Goal: Check status: Check status

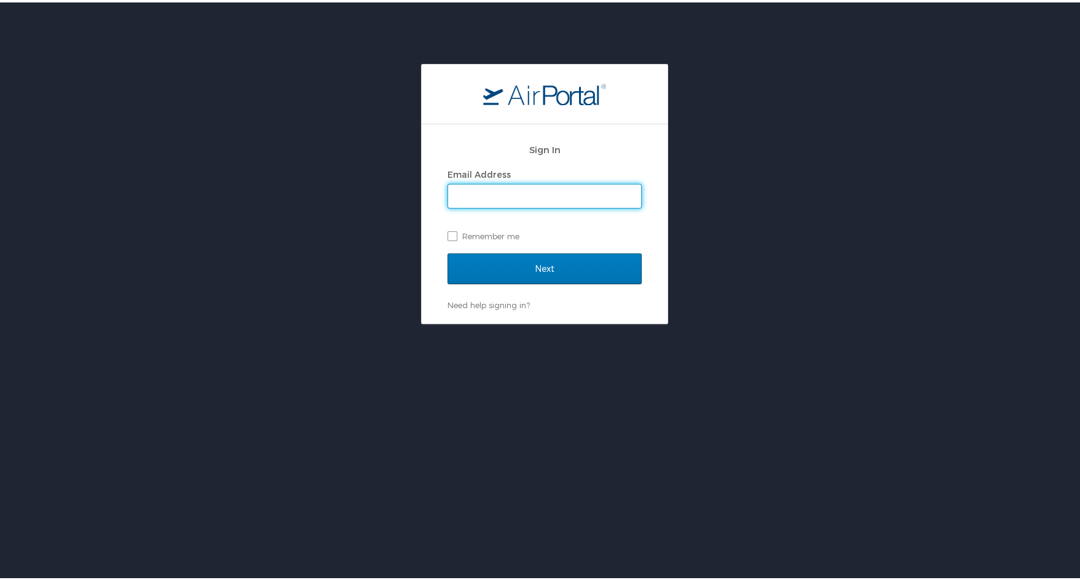
type input "[PERSON_NAME][EMAIL_ADDRESS][PERSON_NAME][DOMAIN_NAME]"
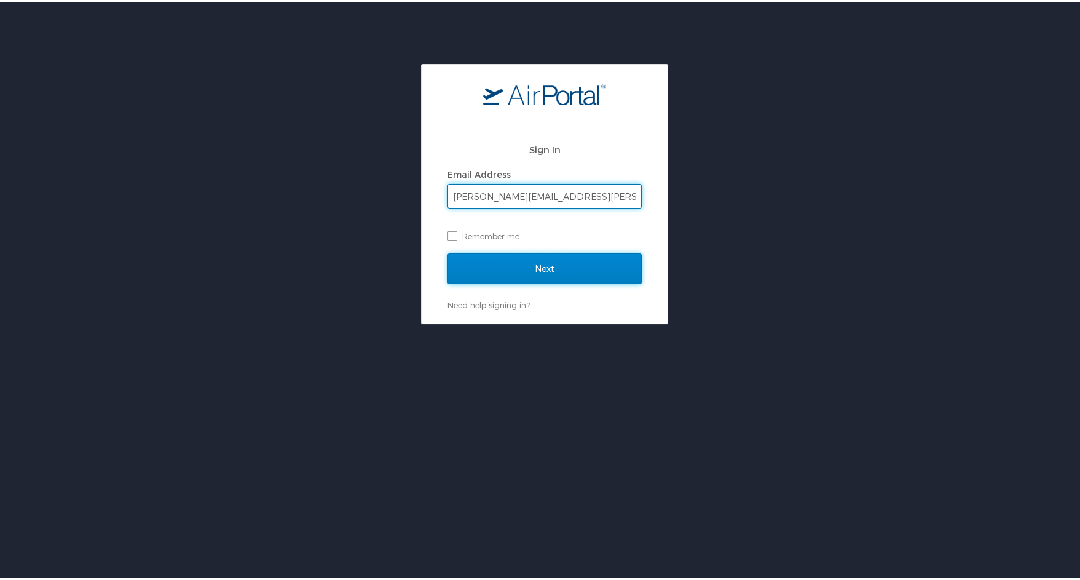
click at [518, 272] on input "Next" at bounding box center [544, 266] width 194 height 31
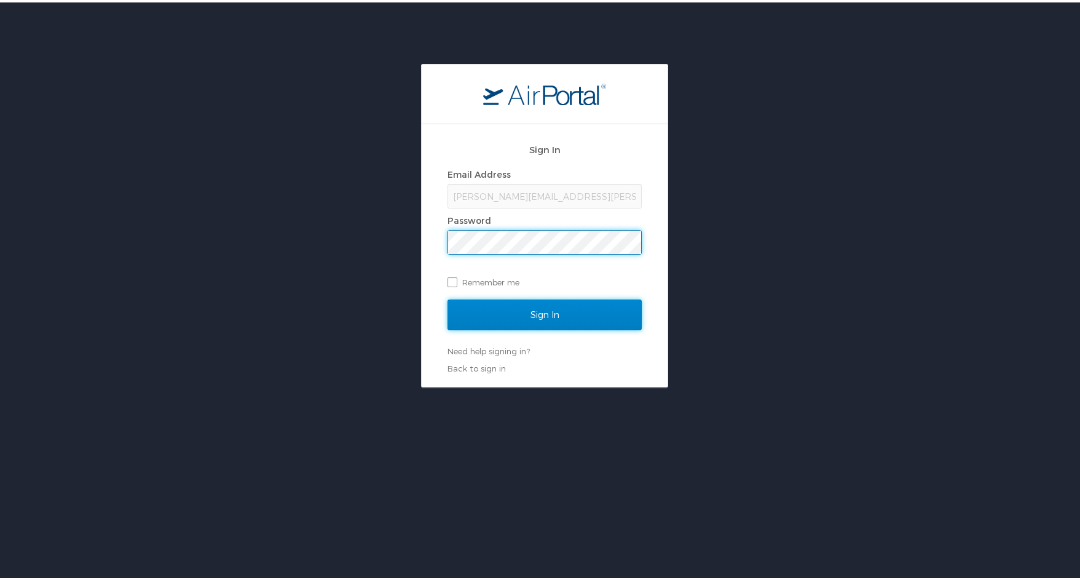
click at [528, 301] on input "Sign In" at bounding box center [544, 312] width 194 height 31
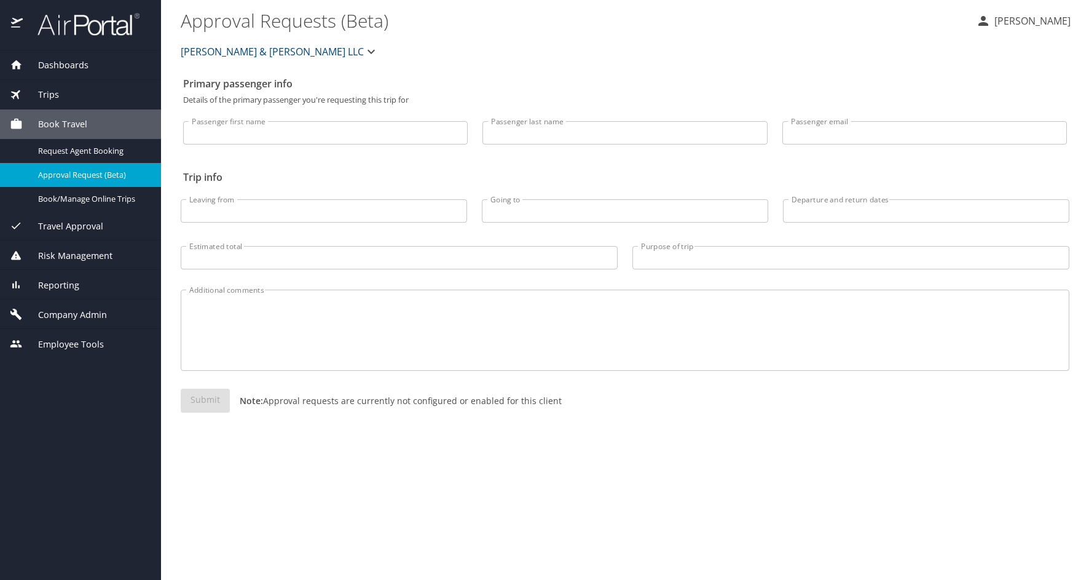
click at [42, 89] on span "Trips" at bounding box center [41, 95] width 36 height 14
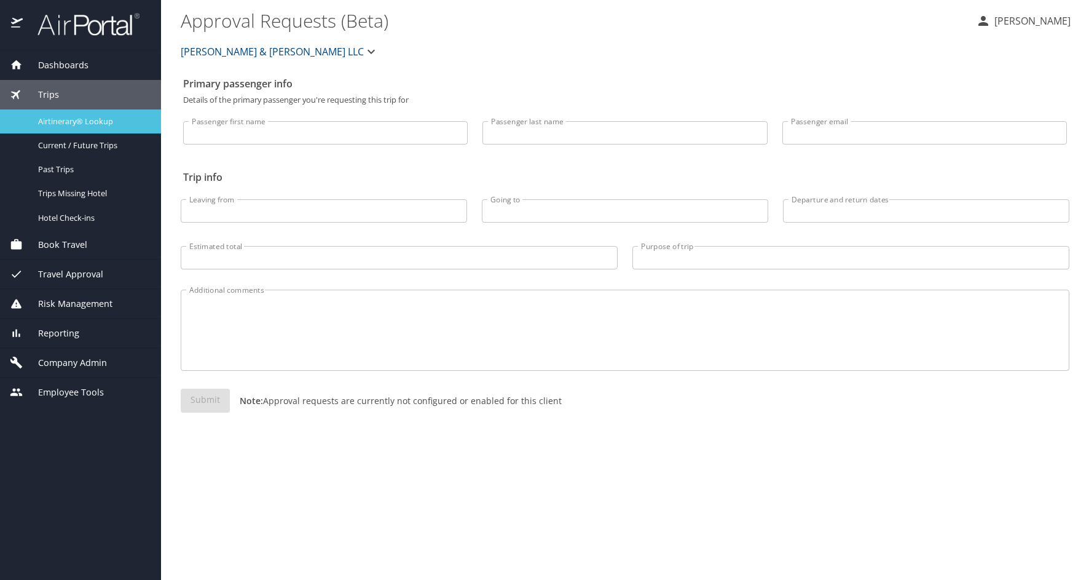
click at [87, 122] on span "Airtinerary® Lookup" at bounding box center [92, 122] width 108 height 12
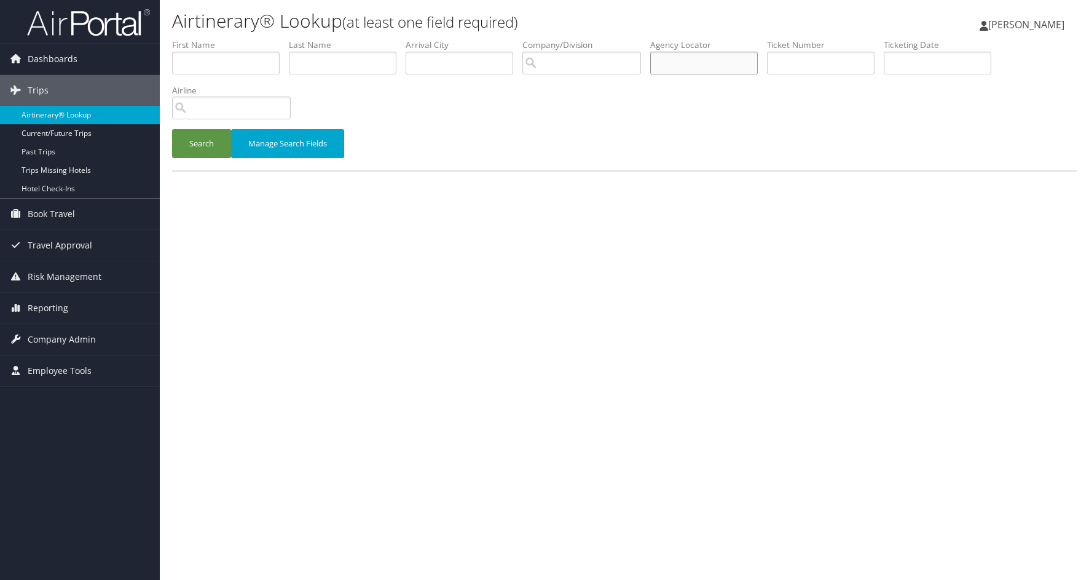
click at [739, 63] on input "text" at bounding box center [704, 63] width 108 height 23
click at [192, 141] on button "Search" at bounding box center [201, 143] width 59 height 29
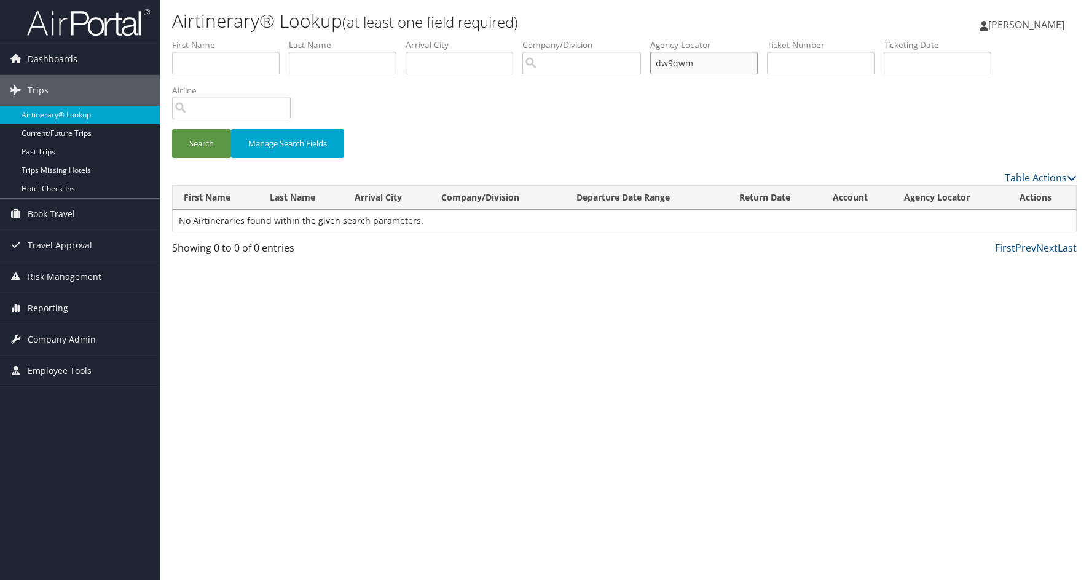
click at [670, 65] on input "dw9qwm" at bounding box center [704, 63] width 108 height 23
type input "dm9qwm"
click at [218, 143] on button "Search" at bounding box center [201, 143] width 59 height 29
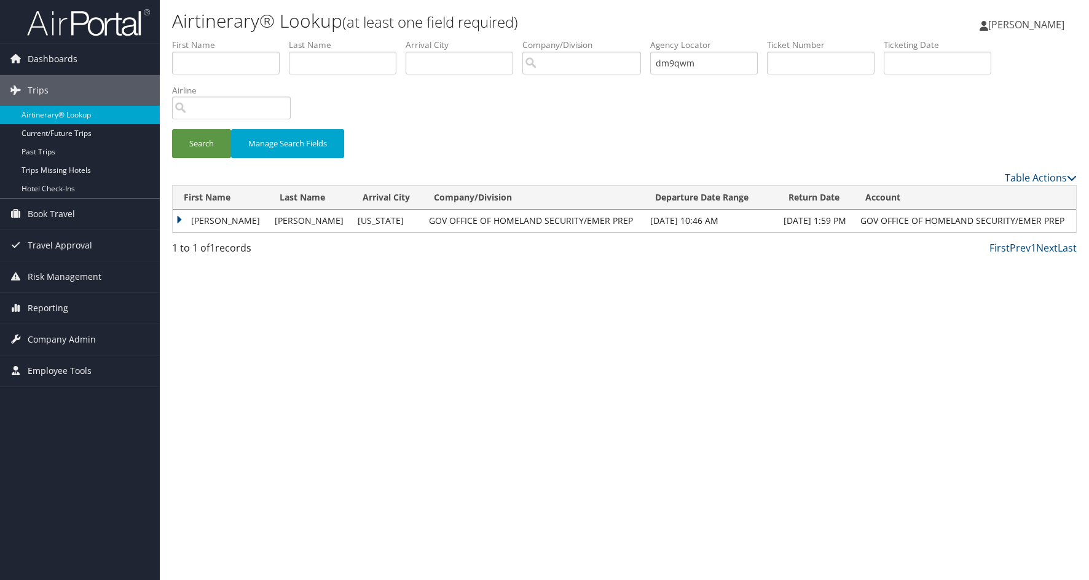
click at [224, 216] on td "EUCLIDE DENNIS" at bounding box center [221, 221] width 96 height 22
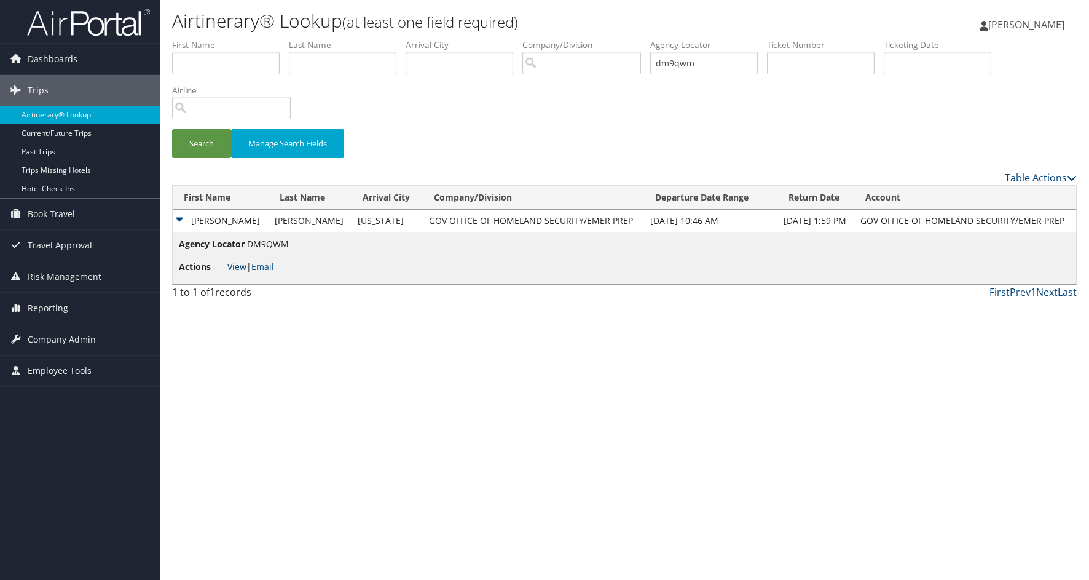
click at [235, 263] on link "View" at bounding box center [236, 267] width 19 height 12
